Goal: Task Accomplishment & Management: Use online tool/utility

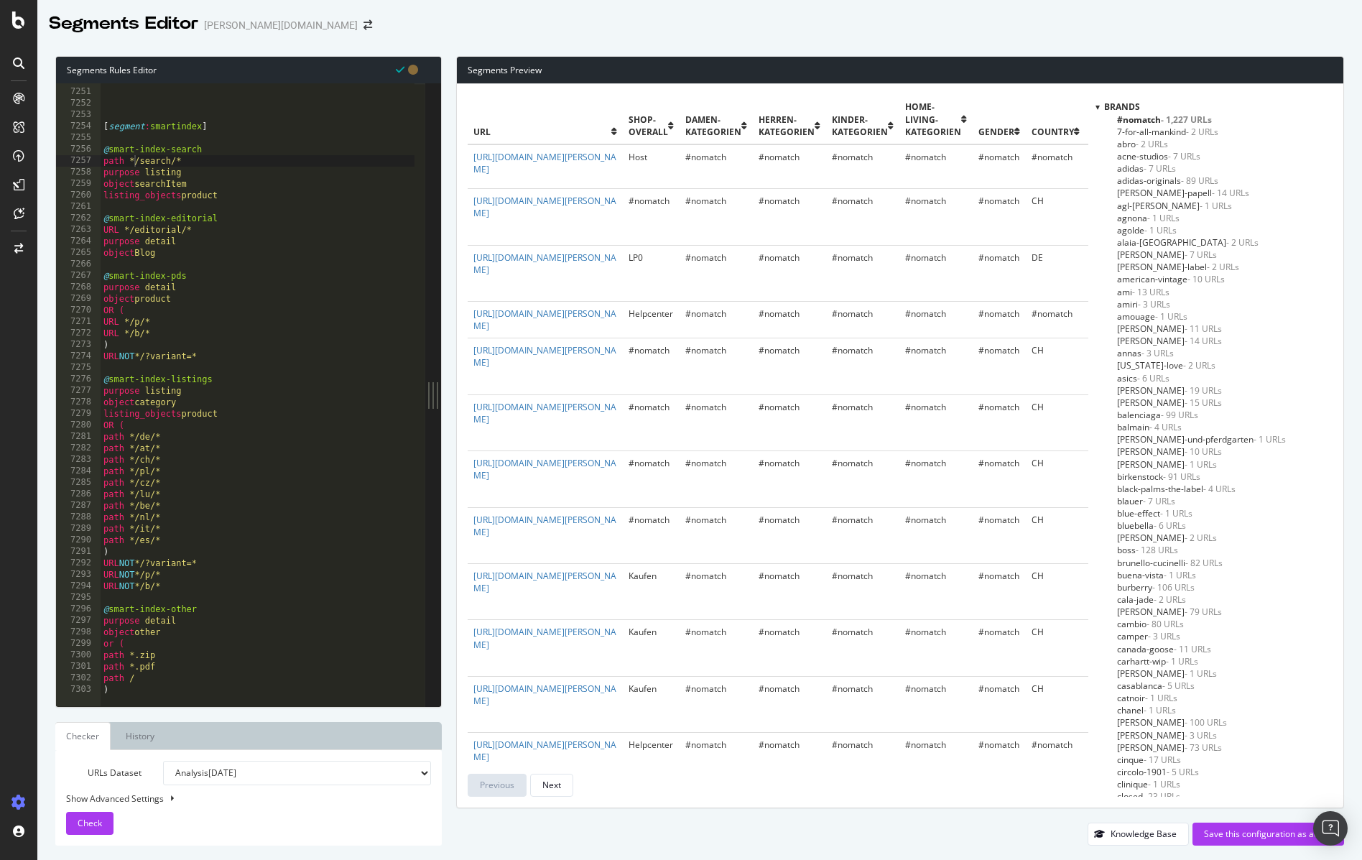
scroll to position [5091, 0]
